Goal: Check status: Check status

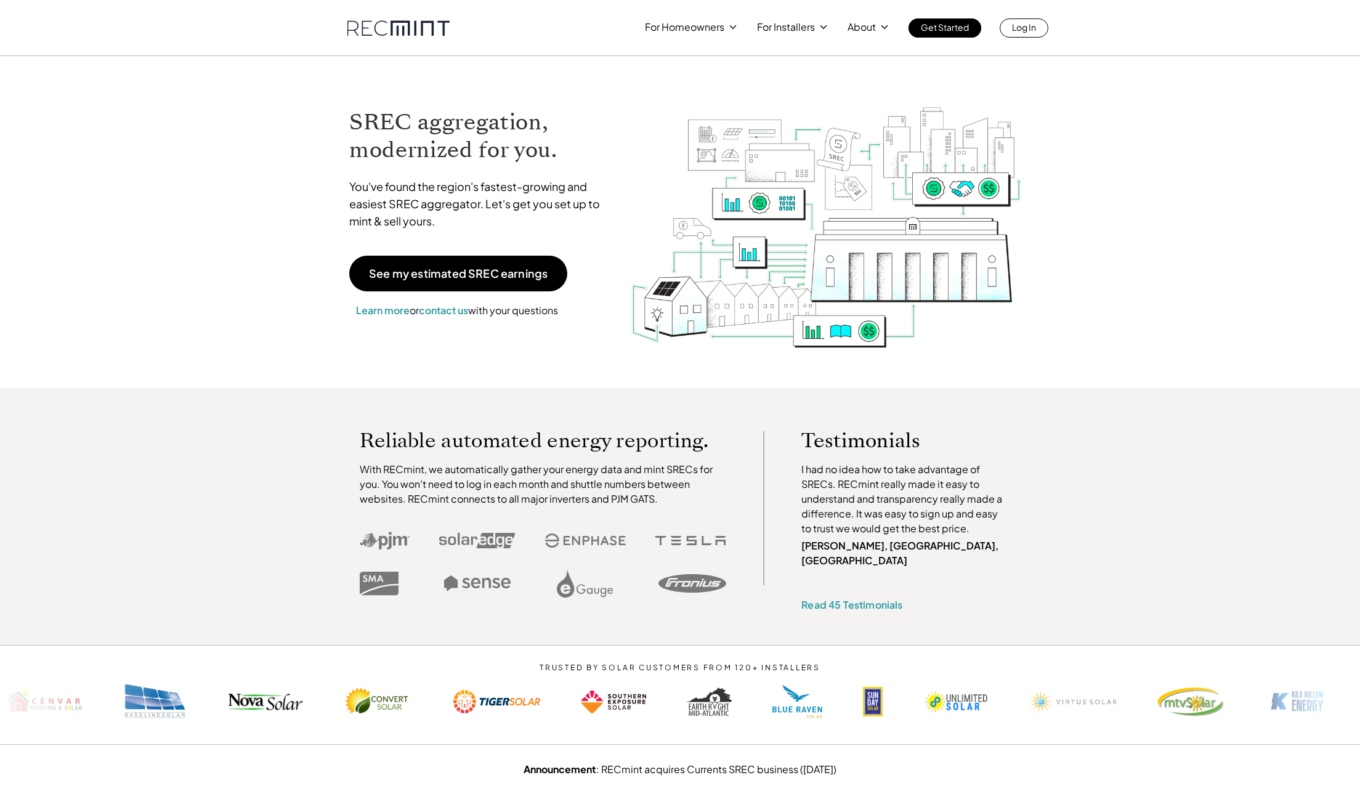
click at [1008, 33] on link "Log In" at bounding box center [1024, 27] width 49 height 19
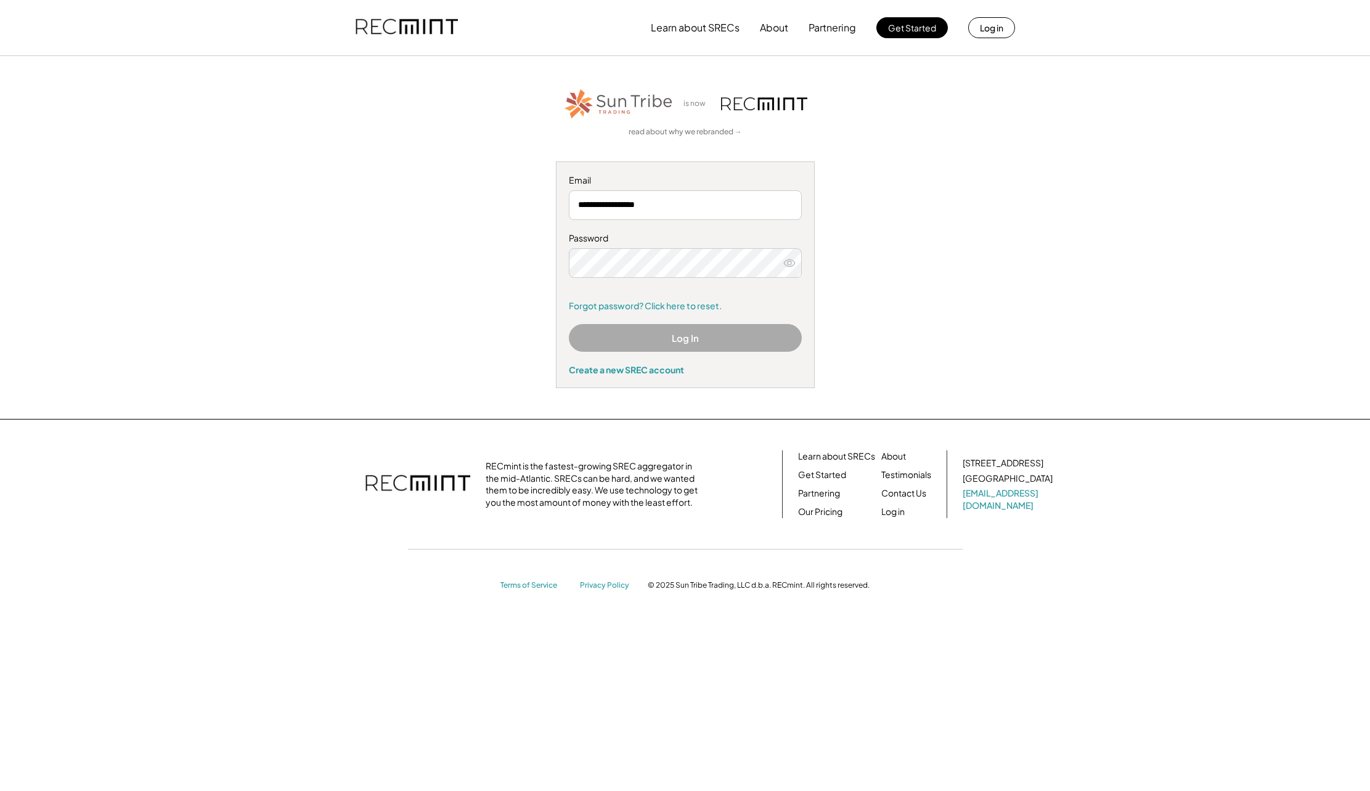
click at [1021, 158] on div "**********" at bounding box center [685, 237] width 759 height 301
type input "**********"
click at [669, 336] on button "Log In" at bounding box center [685, 338] width 233 height 28
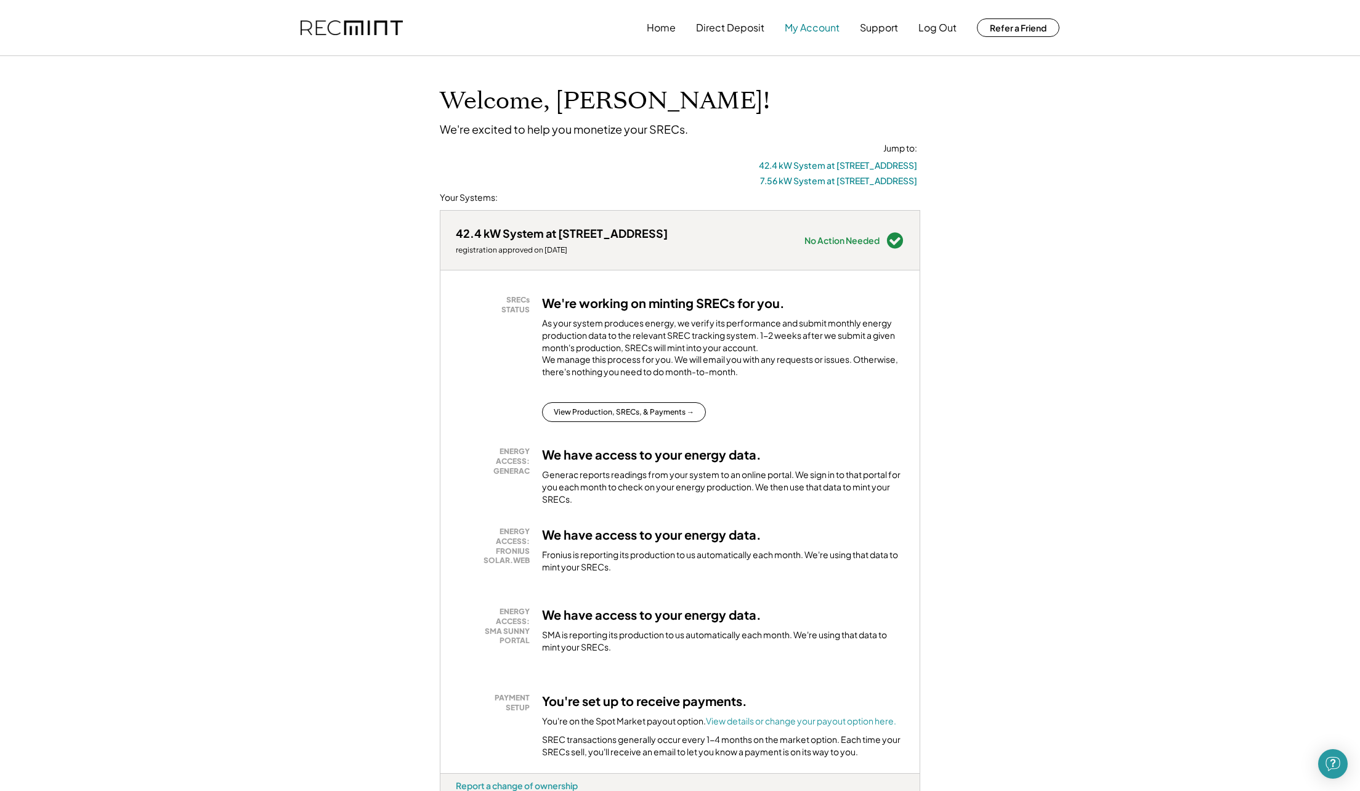
click at [822, 26] on button "My Account" at bounding box center [812, 27] width 55 height 25
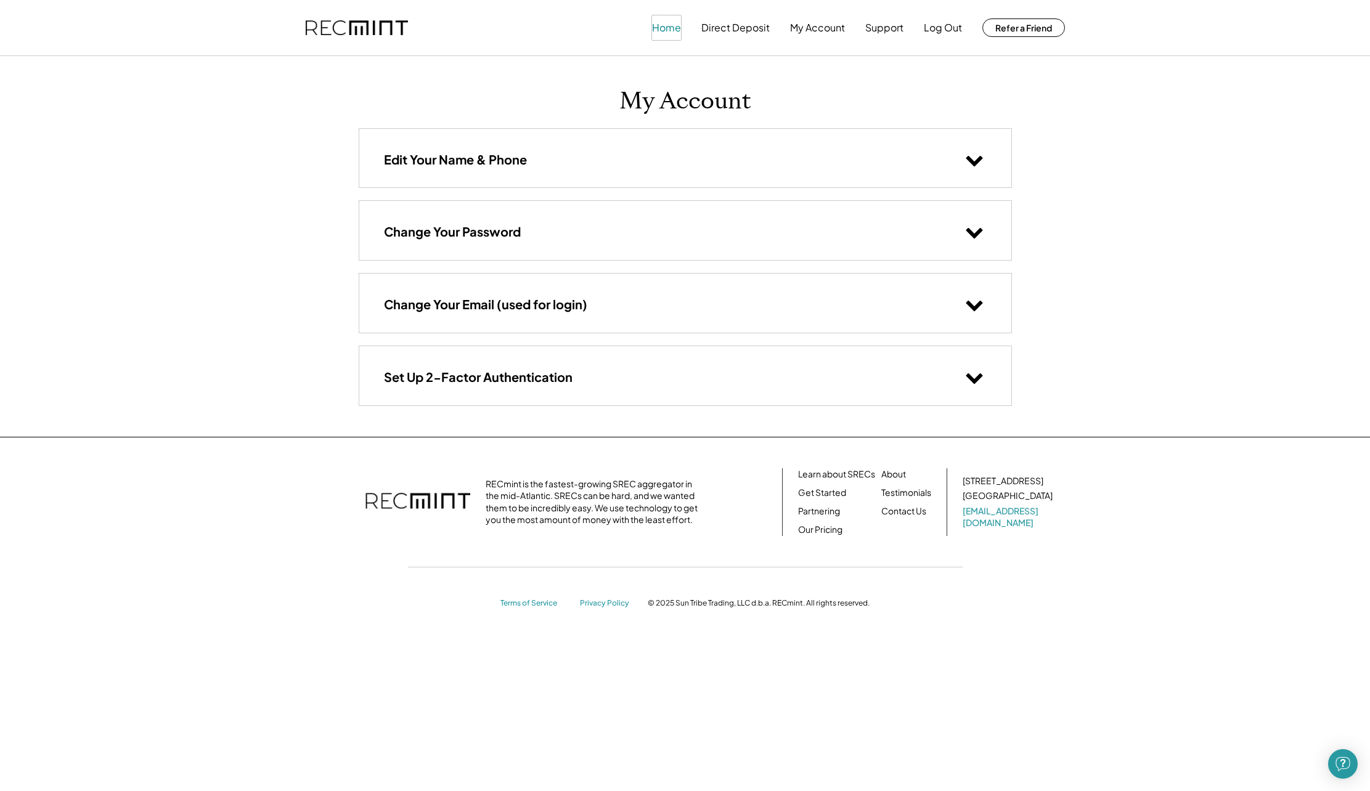
click at [677, 30] on button "Home" at bounding box center [666, 27] width 29 height 25
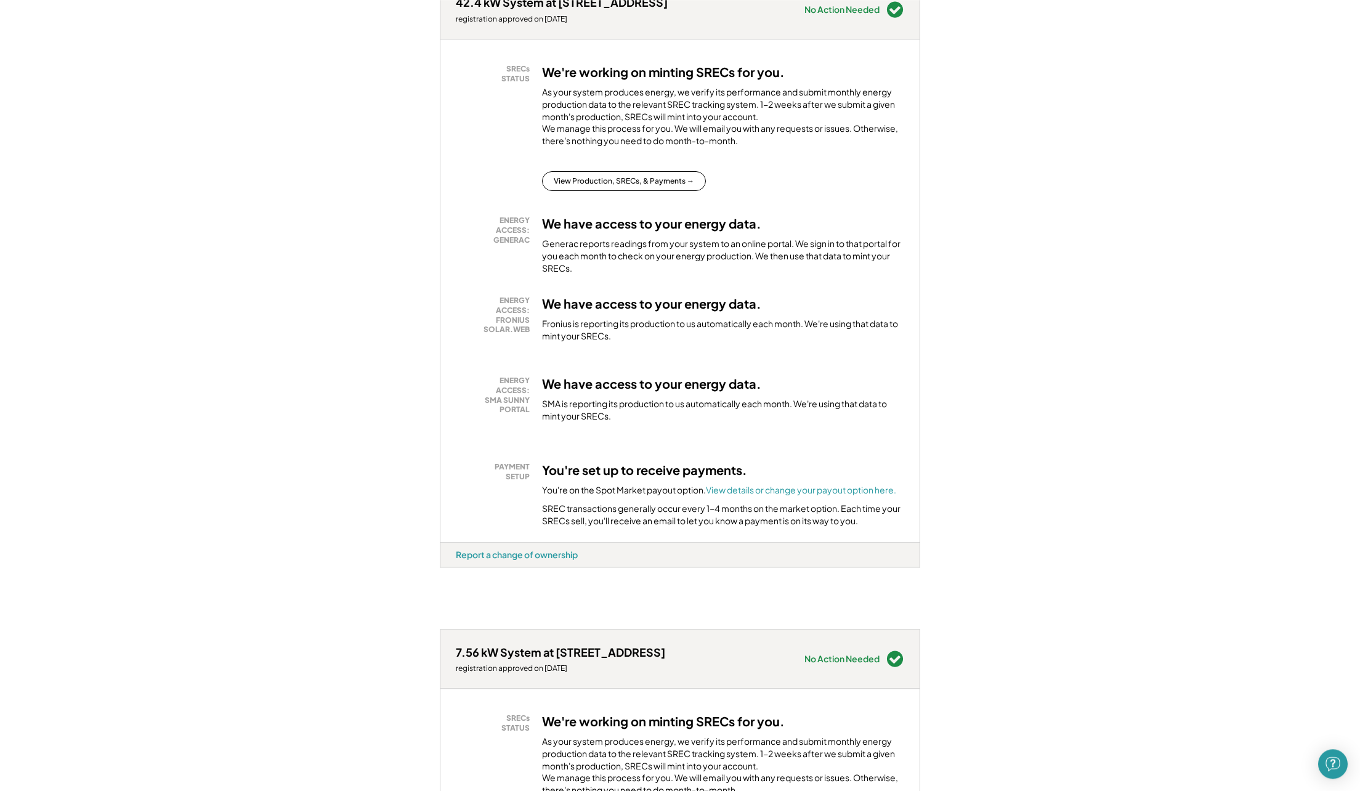
scroll to position [296, 0]
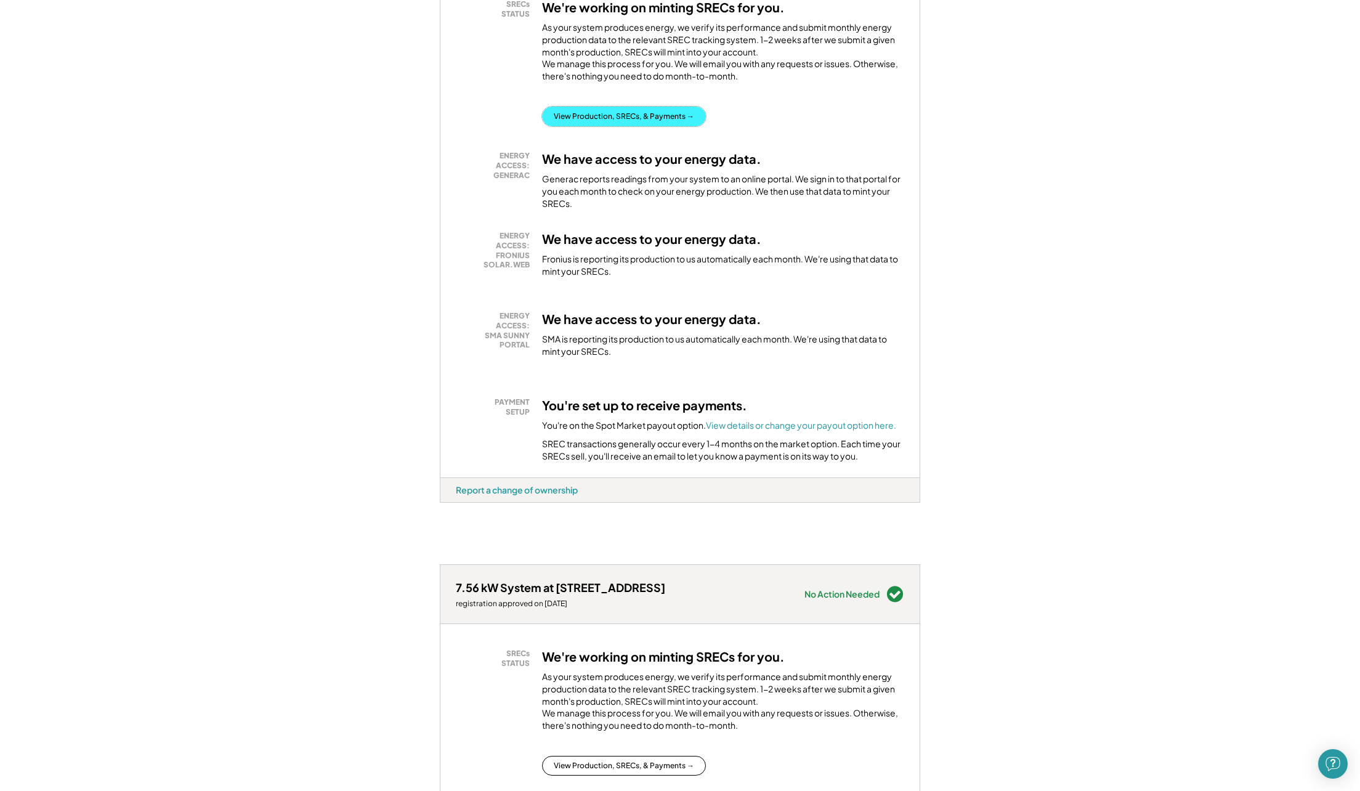
click at [636, 126] on button "View Production, SRECs, & Payments →" at bounding box center [624, 117] width 164 height 20
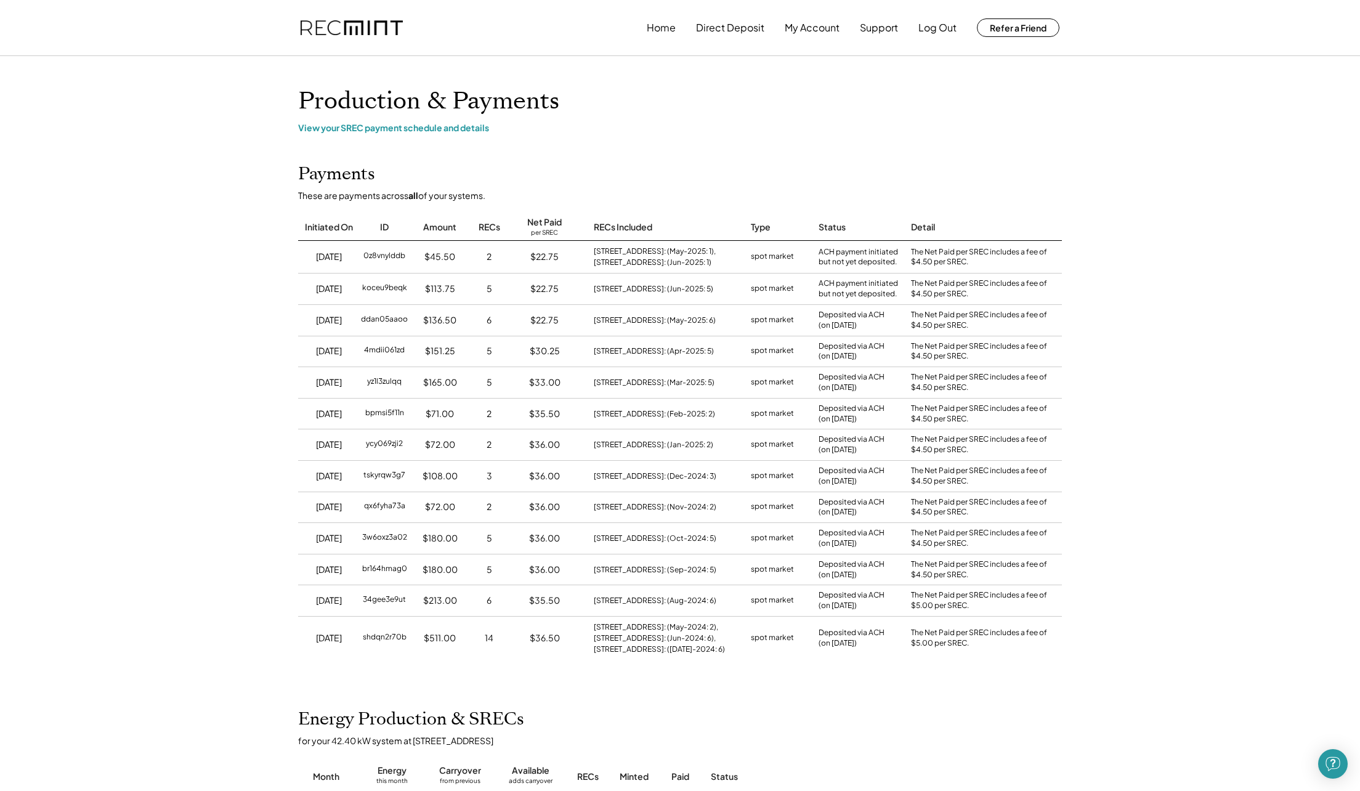
click at [1033, 110] on h1 "Production & Payments" at bounding box center [680, 101] width 764 height 29
click at [943, 31] on button "Log Out" at bounding box center [938, 27] width 38 height 25
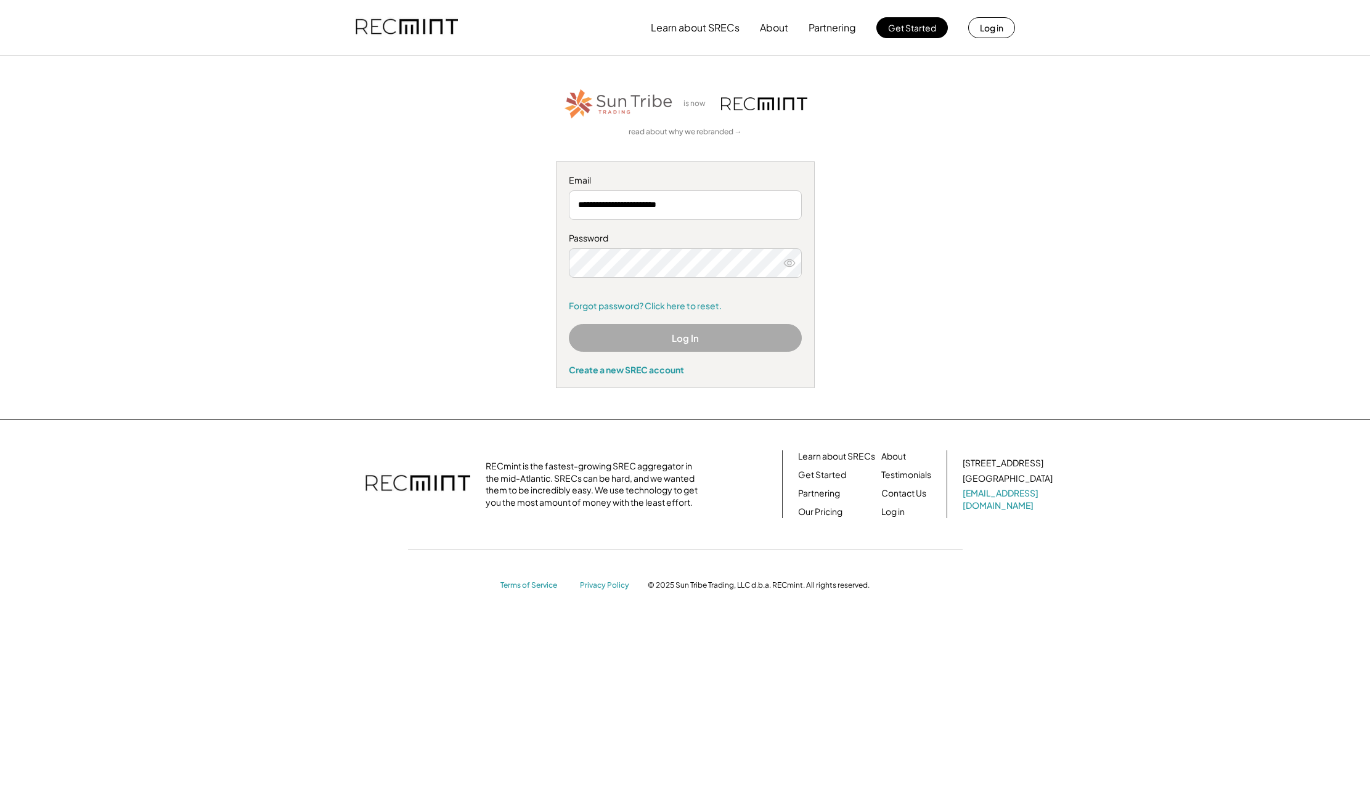
type input "**********"
click at [992, 31] on button "Log in" at bounding box center [991, 27] width 47 height 21
click at [749, 326] on button "Log In" at bounding box center [685, 338] width 233 height 28
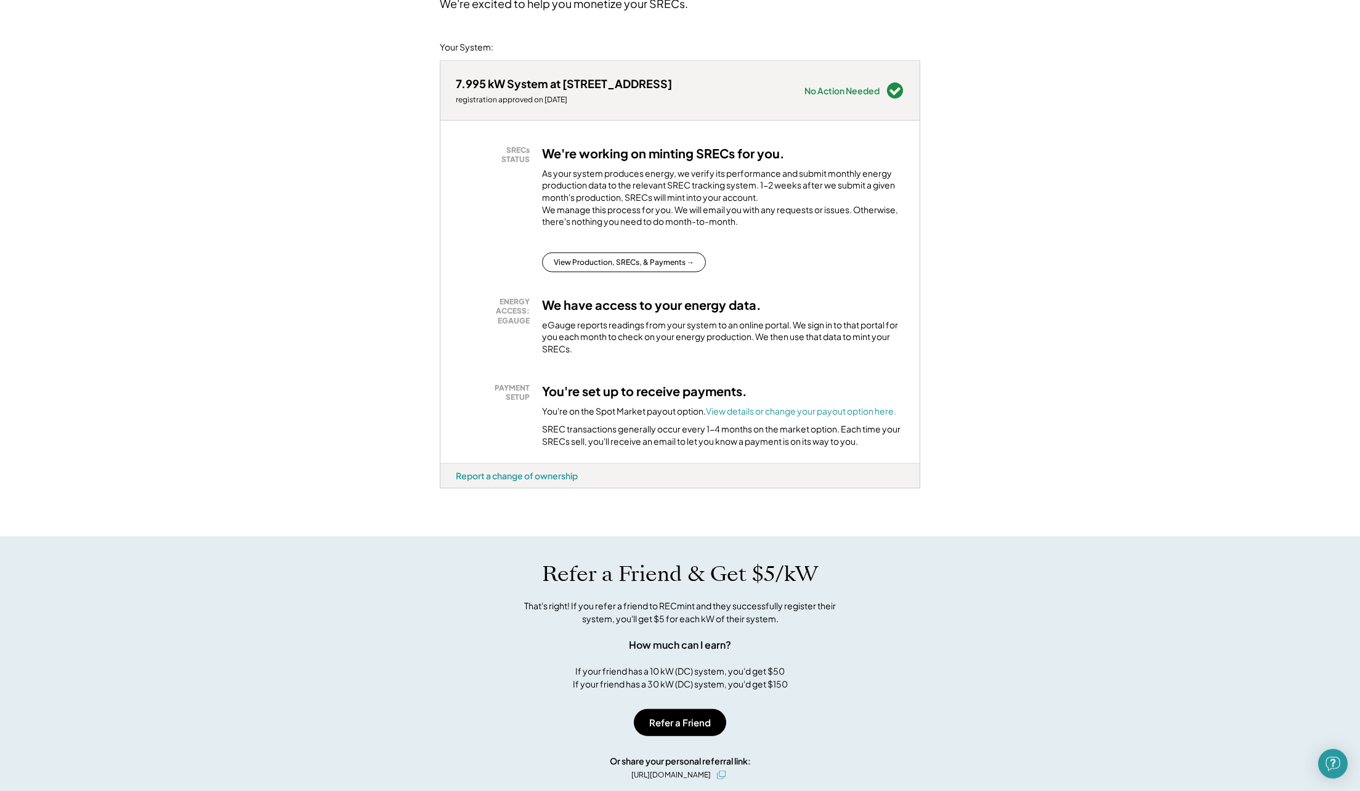
scroll to position [128, 0]
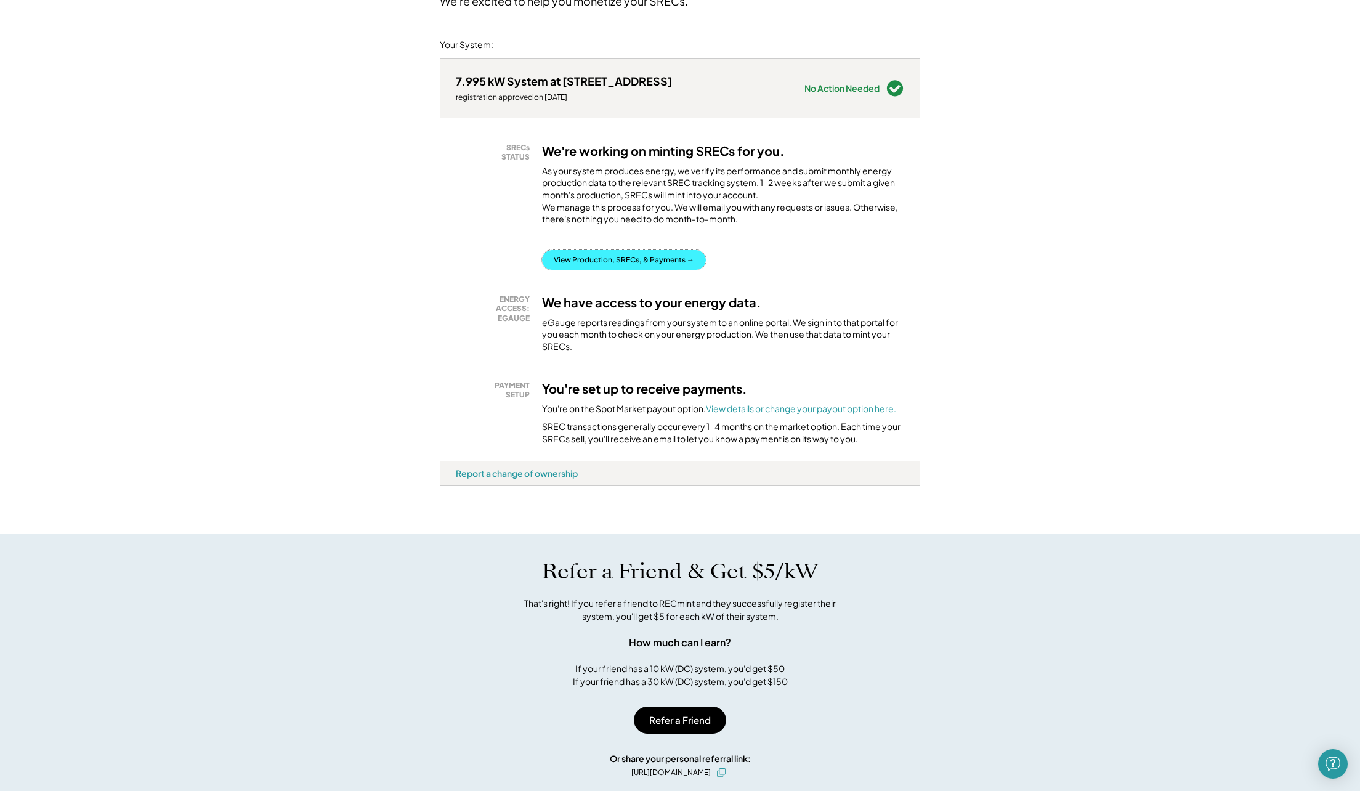
click at [640, 269] on button "View Production, SRECs, & Payments →" at bounding box center [624, 260] width 164 height 20
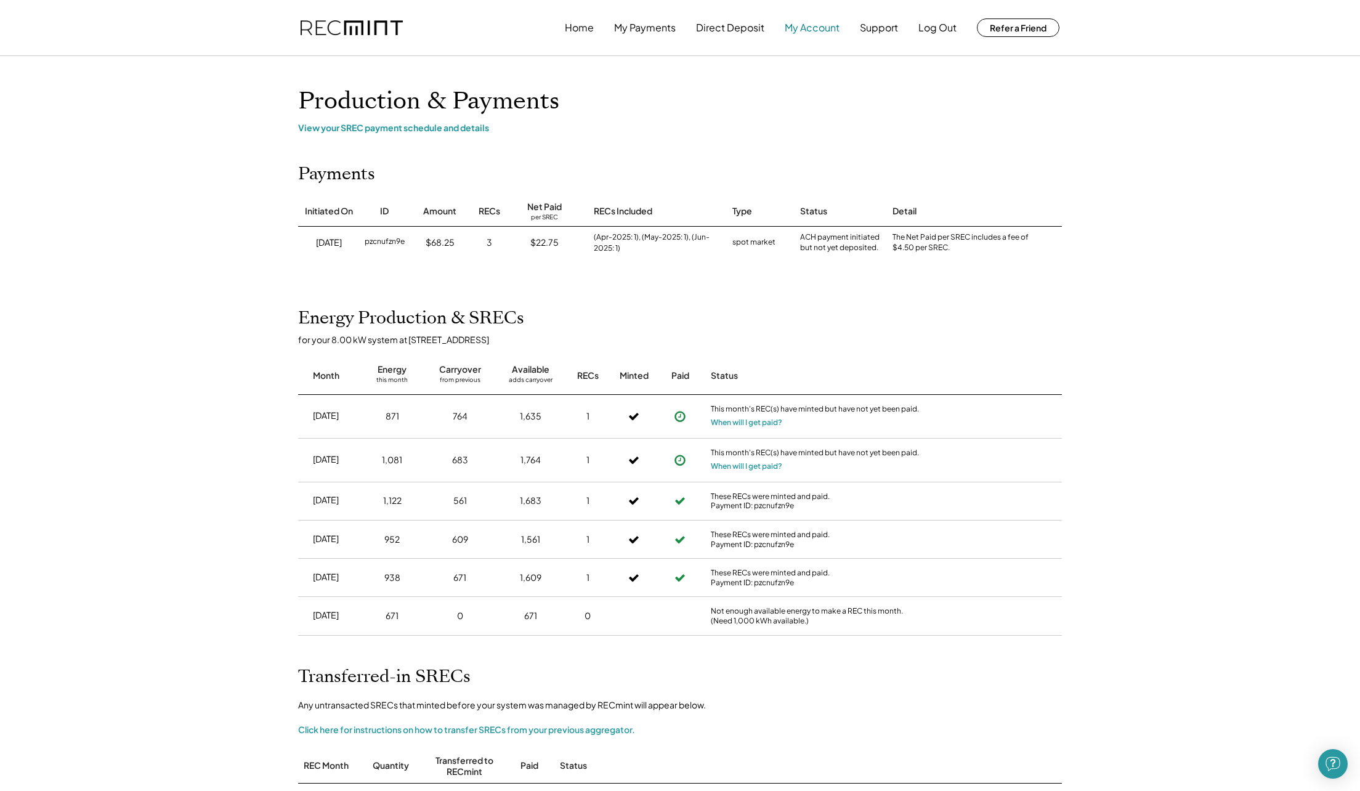
click at [837, 30] on button "My Account" at bounding box center [812, 27] width 55 height 25
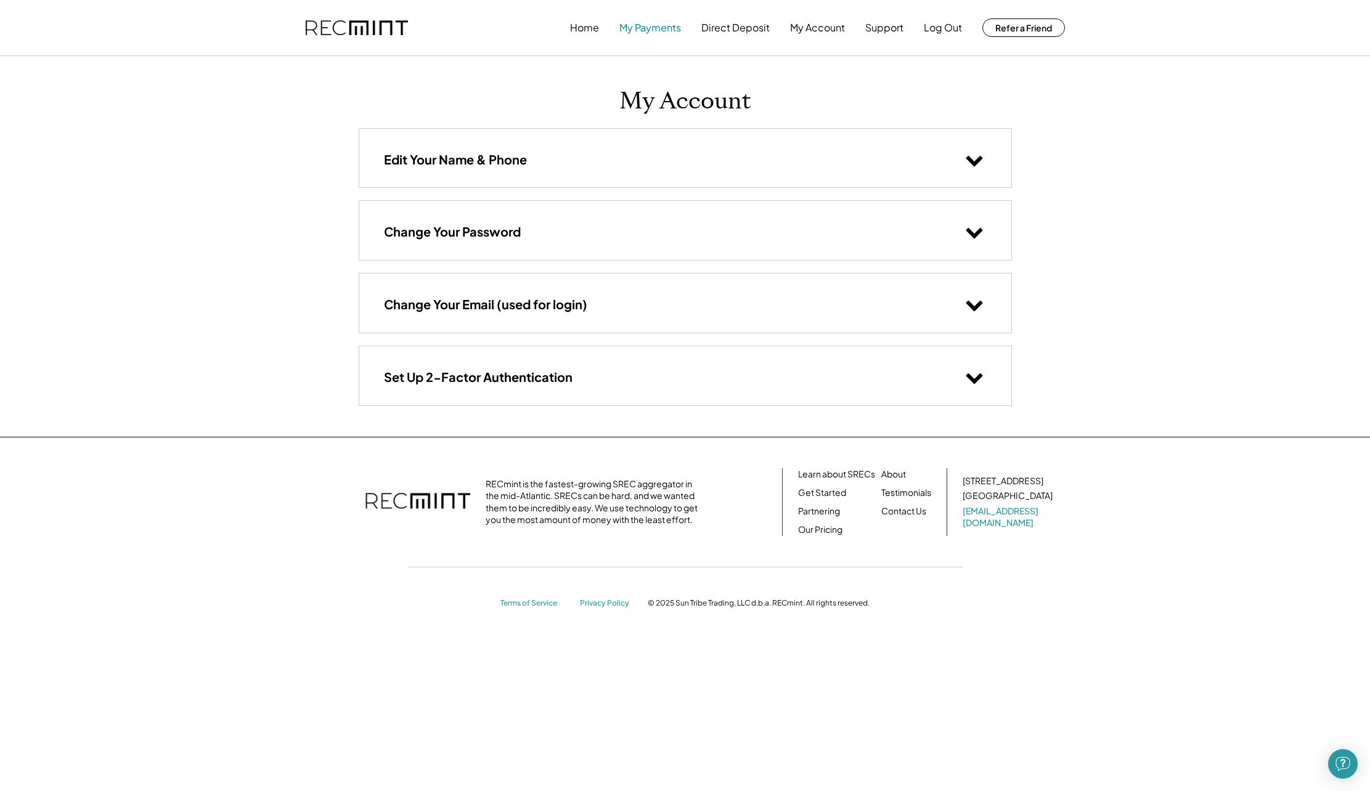
click at [646, 30] on button "My Payments" at bounding box center [650, 27] width 62 height 25
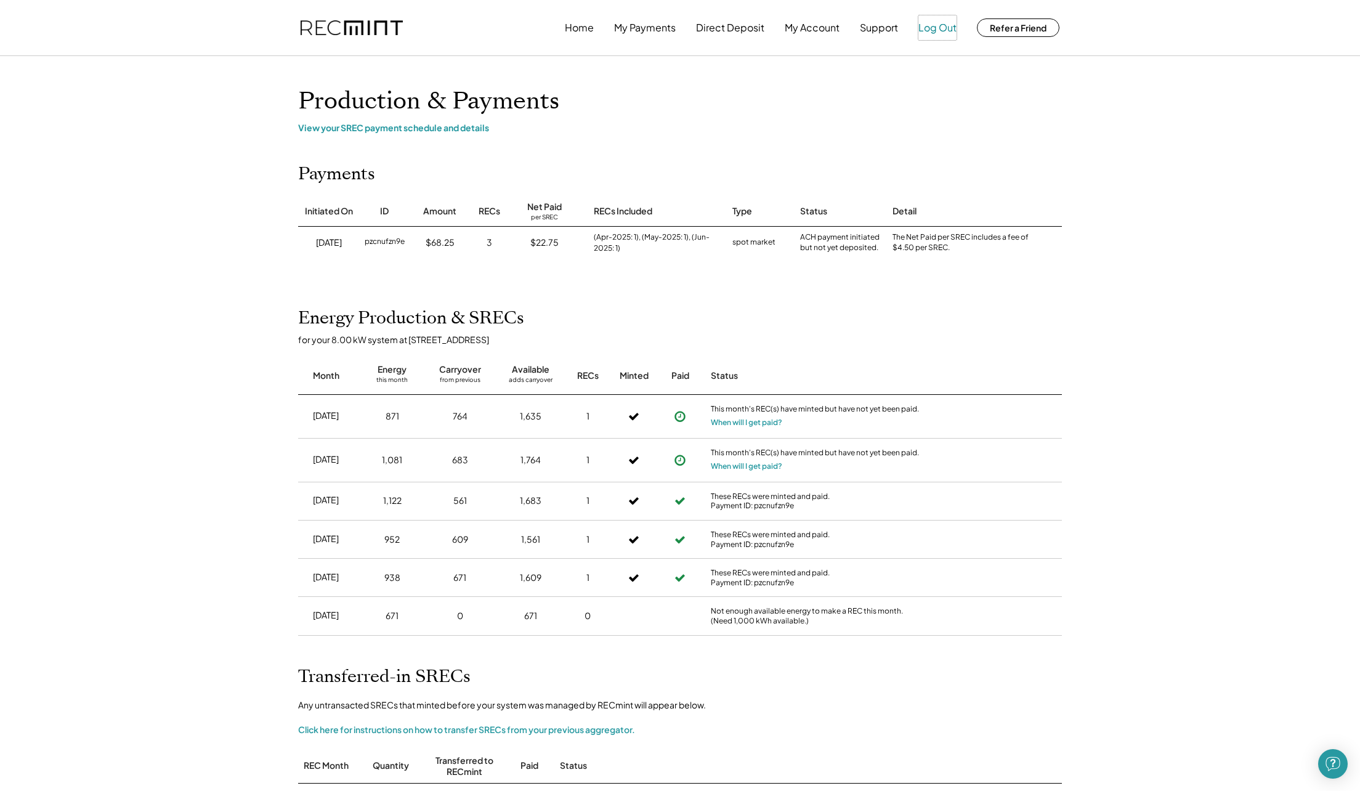
click at [944, 30] on button "Log Out" at bounding box center [938, 27] width 38 height 25
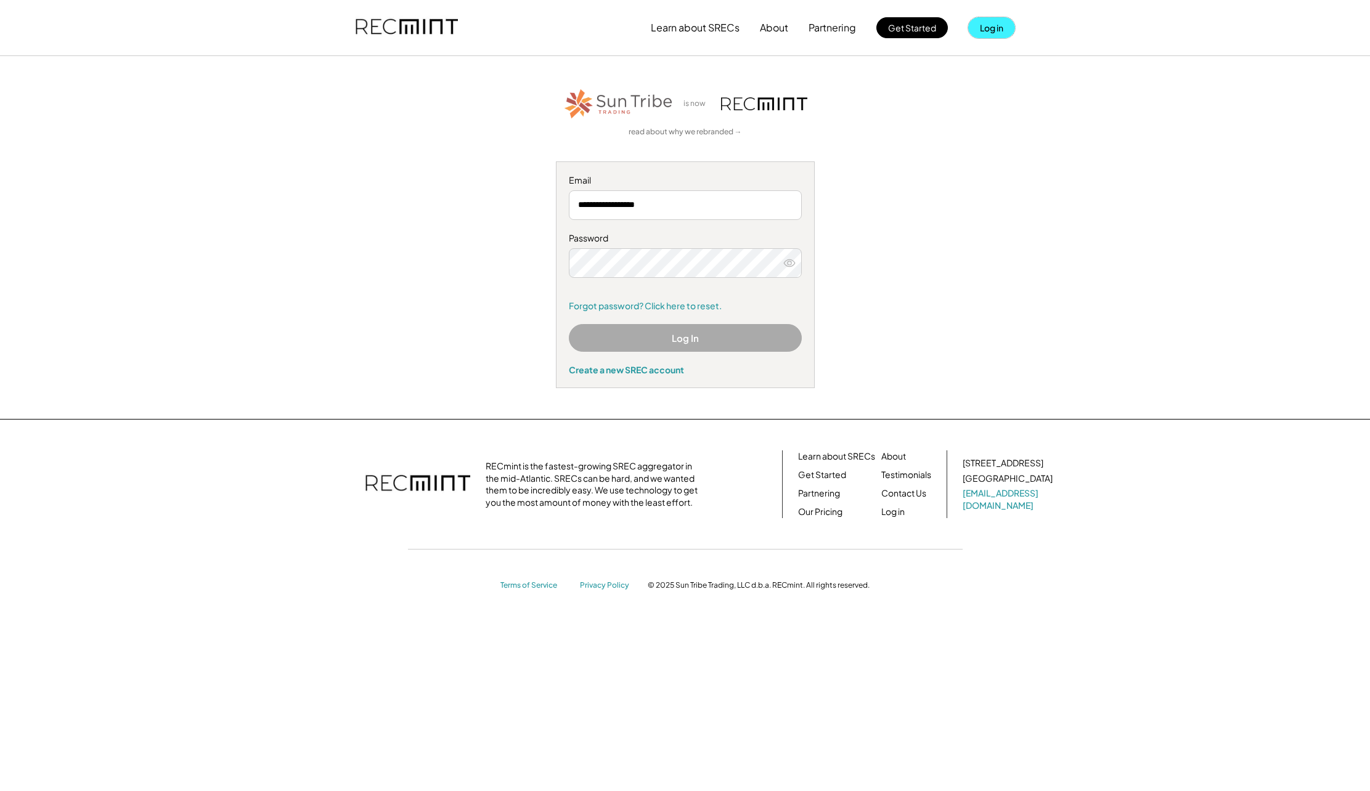
drag, startPoint x: 0, startPoint y: 0, endPoint x: 990, endPoint y: 31, distance: 990.6
click at [990, 31] on button "Log in" at bounding box center [991, 27] width 47 height 21
type input "**********"
click at [655, 347] on button "Log In" at bounding box center [685, 338] width 233 height 28
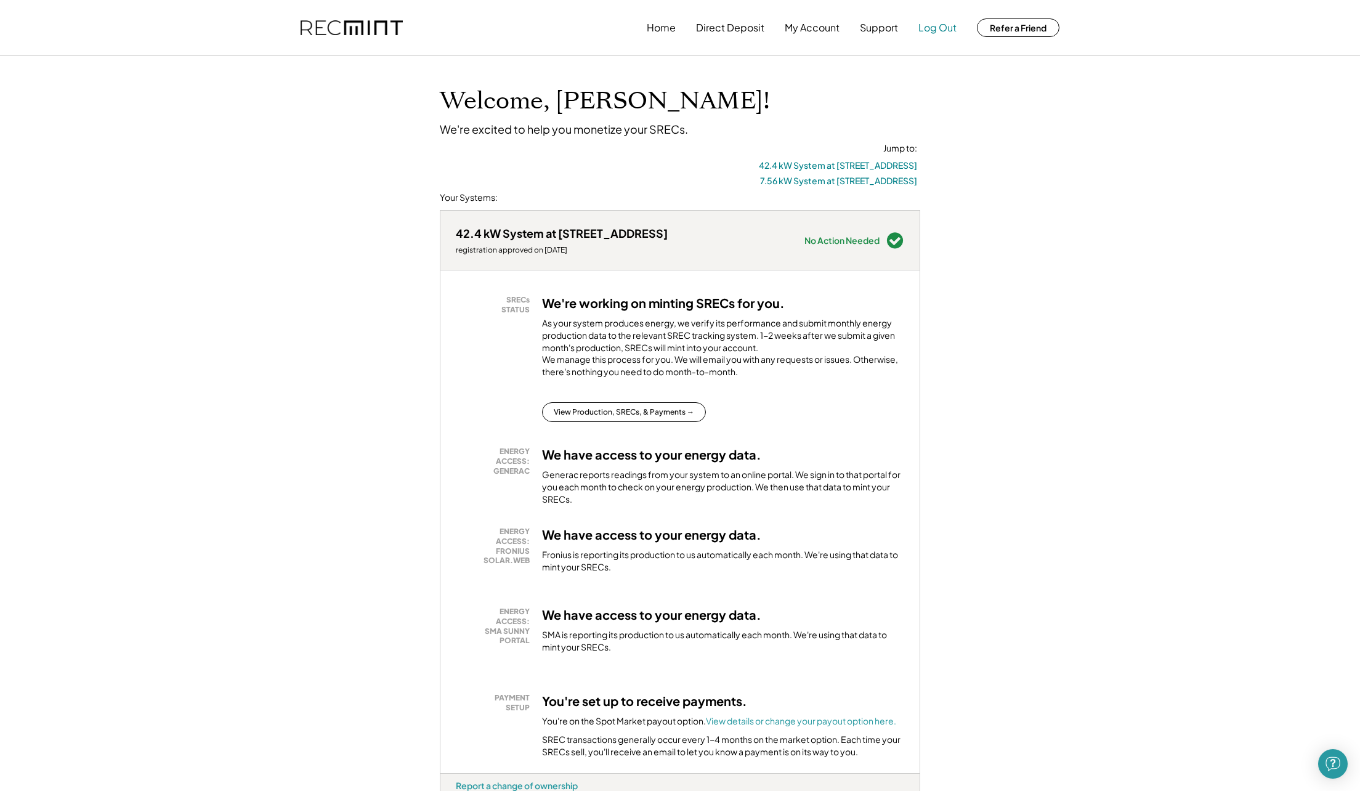
click at [944, 29] on button "Log Out" at bounding box center [938, 27] width 38 height 25
